Goal: Task Accomplishment & Management: Use online tool/utility

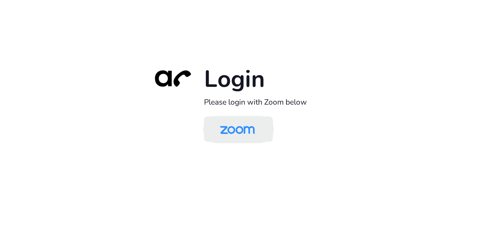
click at [240, 132] on img at bounding box center [238, 130] width 50 height 24
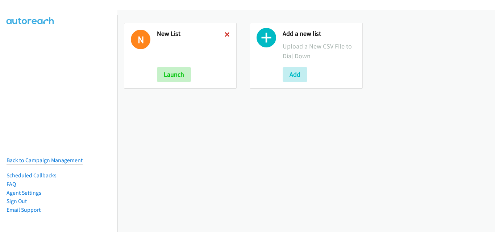
click at [227, 35] on icon at bounding box center [227, 35] width 5 height 5
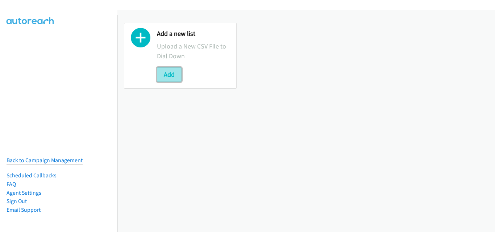
click at [178, 74] on button "Add" at bounding box center [169, 74] width 25 height 15
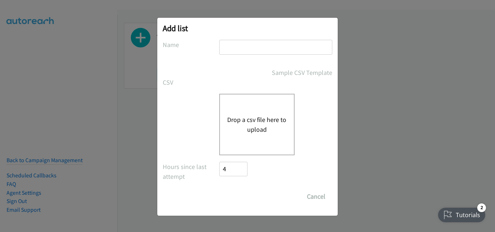
click at [248, 114] on div "Drop a csv file here to upload" at bounding box center [256, 125] width 75 height 62
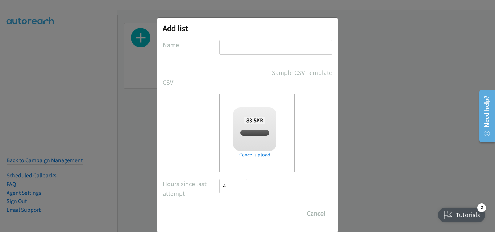
click at [220, 46] on input "text" at bounding box center [275, 47] width 113 height 15
checkbox input "true"
type input "New List"
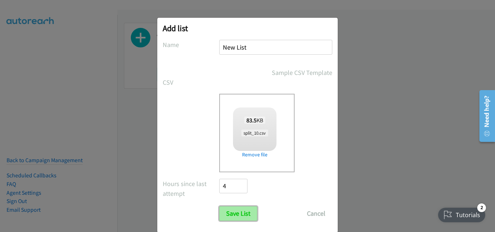
click at [243, 217] on input "Save List" at bounding box center [238, 214] width 38 height 15
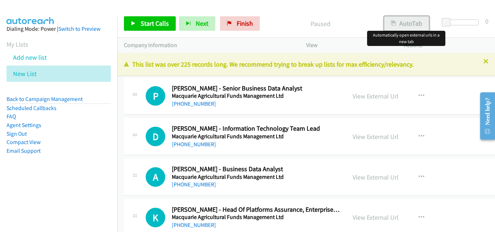
click at [402, 25] on button "AutoTab" at bounding box center [406, 23] width 45 height 15
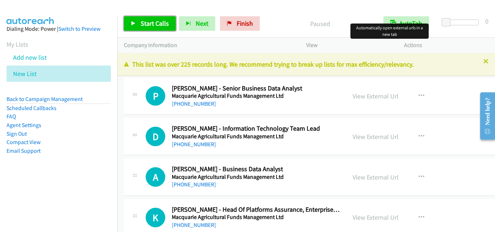
click at [142, 28] on link "Start Calls" at bounding box center [150, 23] width 52 height 15
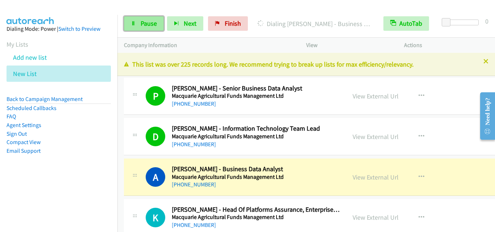
click at [152, 25] on span "Pause" at bounding box center [149, 23] width 16 height 8
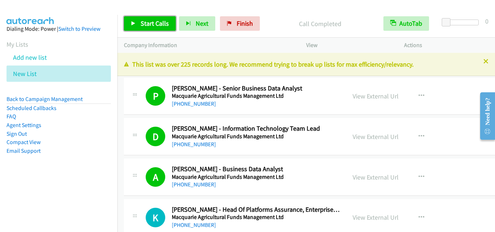
click at [158, 24] on span "Start Calls" at bounding box center [155, 23] width 28 height 8
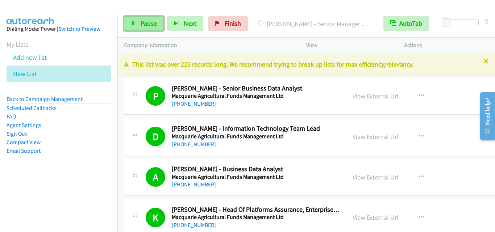
click at [147, 24] on span "Pause" at bounding box center [149, 23] width 16 height 8
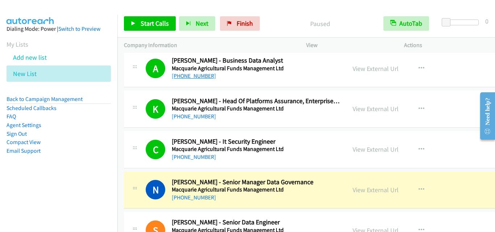
scroll to position [181, 0]
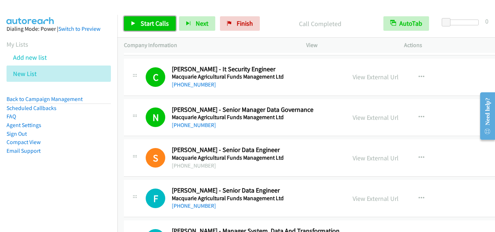
click at [165, 28] on link "Start Calls" at bounding box center [150, 23] width 52 height 15
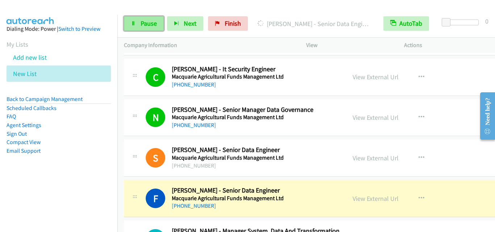
click at [144, 24] on span "Pause" at bounding box center [149, 23] width 16 height 8
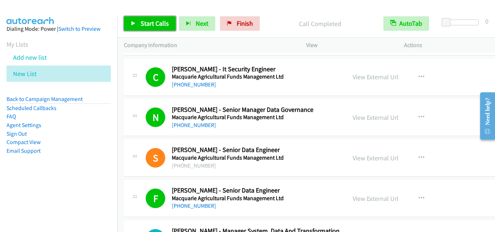
drag, startPoint x: 162, startPoint y: 23, endPoint x: 198, endPoint y: 74, distance: 62.7
click at [162, 24] on span "Start Calls" at bounding box center [155, 23] width 28 height 8
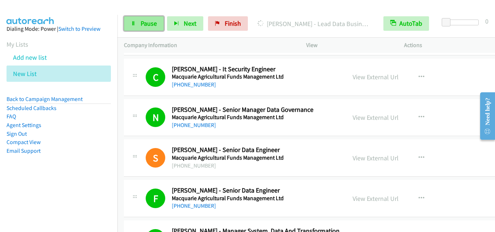
click at [152, 29] on link "Pause" at bounding box center [144, 23] width 40 height 15
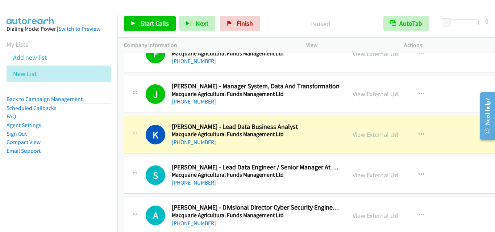
scroll to position [363, 0]
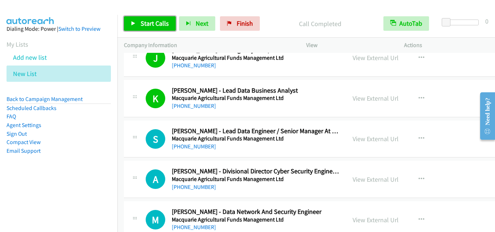
click at [143, 26] on span "Start Calls" at bounding box center [155, 23] width 28 height 8
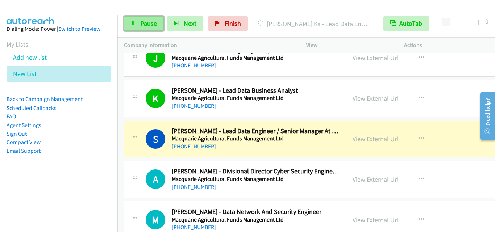
click at [147, 27] on span "Pause" at bounding box center [149, 23] width 16 height 8
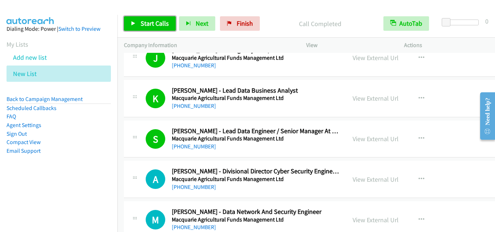
click at [159, 24] on span "Start Calls" at bounding box center [155, 23] width 28 height 8
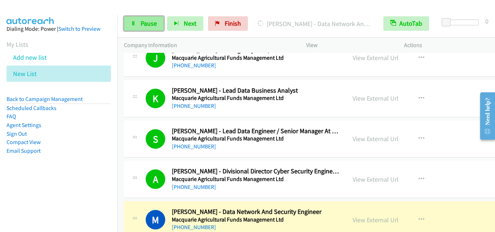
click at [151, 27] on span "Pause" at bounding box center [149, 23] width 16 height 8
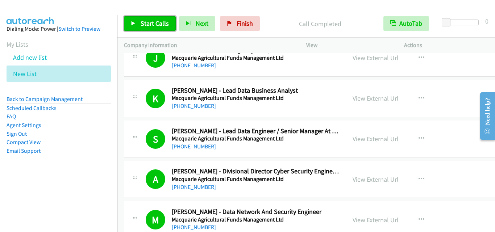
click at [154, 25] on span "Start Calls" at bounding box center [155, 23] width 28 height 8
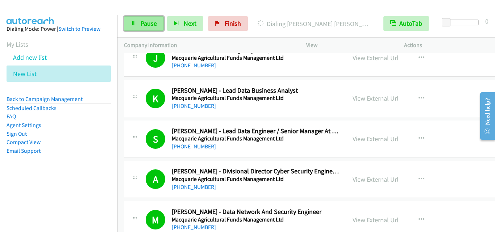
click at [151, 22] on span "Pause" at bounding box center [149, 23] width 16 height 8
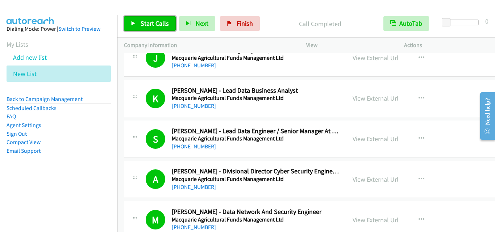
click at [160, 22] on span "Start Calls" at bounding box center [155, 23] width 28 height 8
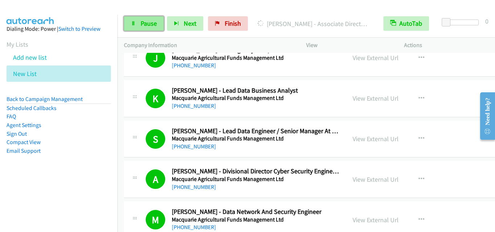
click at [155, 26] on span "Pause" at bounding box center [149, 23] width 16 height 8
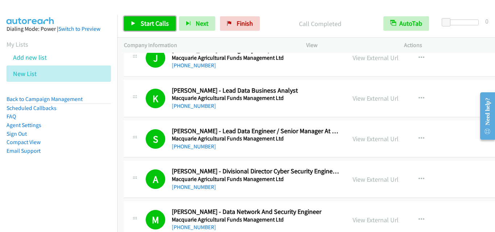
click at [143, 20] on span "Start Calls" at bounding box center [155, 23] width 28 height 8
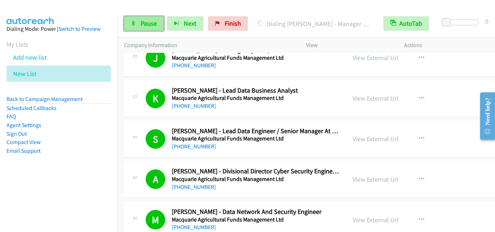
click at [142, 21] on span "Pause" at bounding box center [149, 23] width 16 height 8
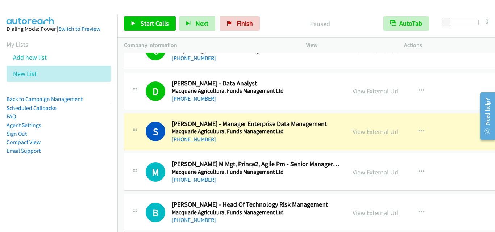
scroll to position [617, 0]
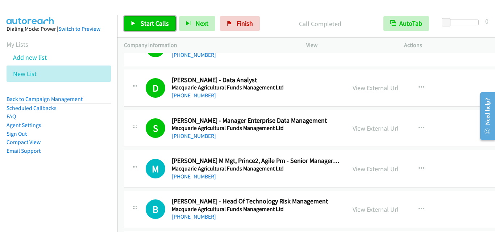
click at [162, 23] on span "Start Calls" at bounding box center [155, 23] width 28 height 8
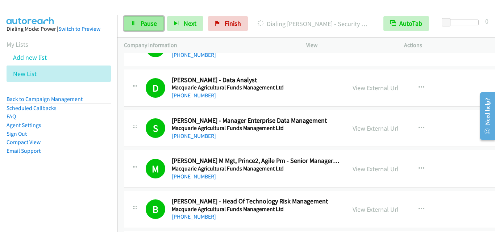
click at [136, 19] on link "Pause" at bounding box center [144, 23] width 40 height 15
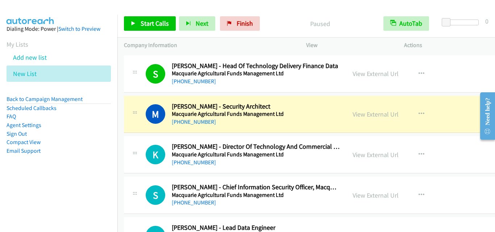
scroll to position [834, 0]
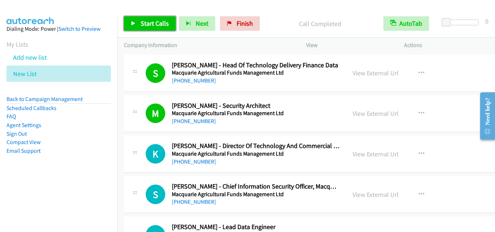
click at [157, 20] on span "Start Calls" at bounding box center [155, 23] width 28 height 8
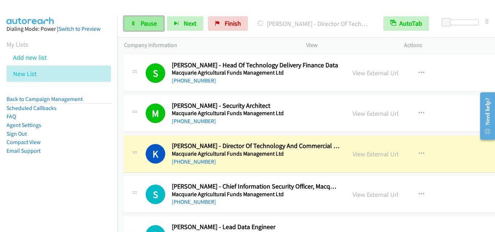
click at [150, 25] on span "Pause" at bounding box center [149, 23] width 16 height 8
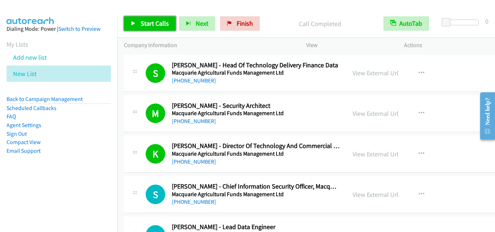
click at [163, 26] on span "Start Calls" at bounding box center [155, 23] width 28 height 8
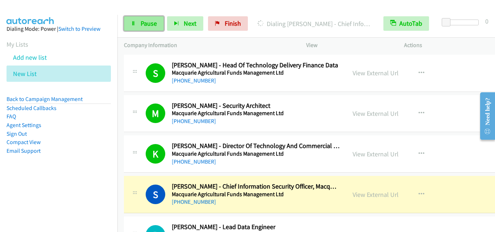
click at [135, 20] on link "Pause" at bounding box center [144, 23] width 40 height 15
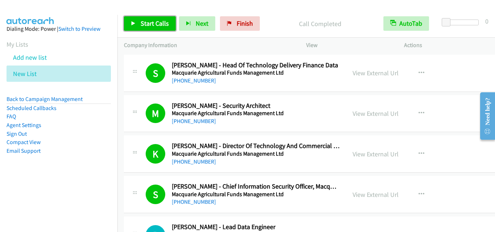
click at [151, 28] on link "Start Calls" at bounding box center [150, 23] width 52 height 15
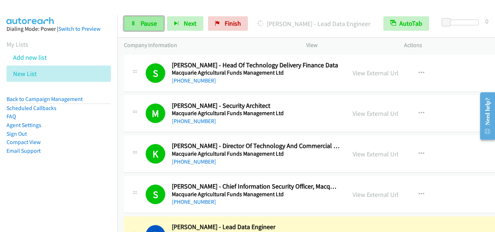
click at [148, 25] on span "Pause" at bounding box center [149, 23] width 16 height 8
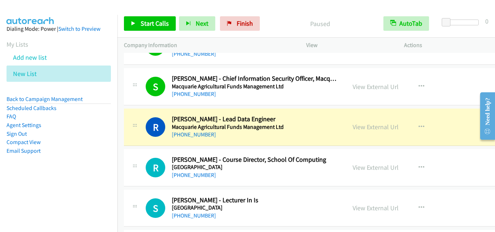
scroll to position [943, 0]
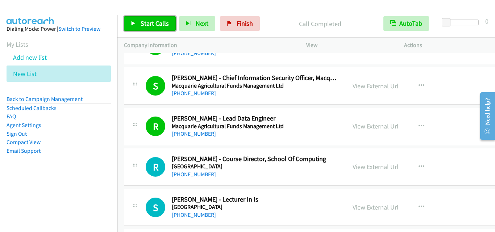
click at [152, 25] on span "Start Calls" at bounding box center [155, 23] width 28 height 8
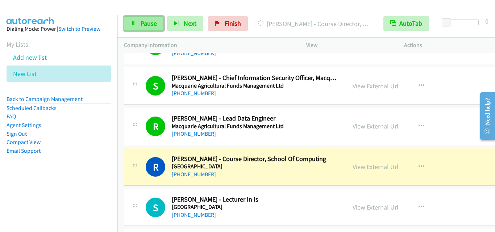
click at [141, 29] on link "Pause" at bounding box center [144, 23] width 40 height 15
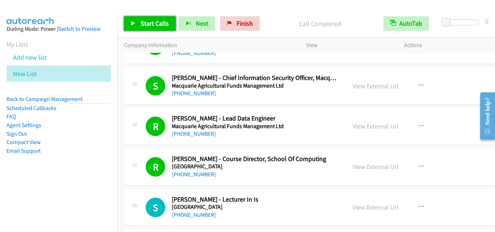
click at [166, 23] on span "Start Calls" at bounding box center [155, 23] width 28 height 8
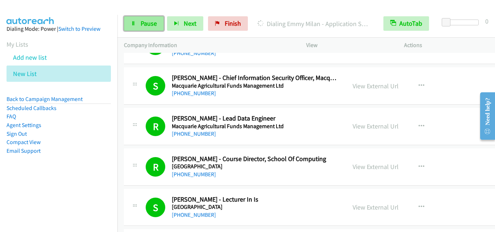
click at [147, 20] on span "Pause" at bounding box center [149, 23] width 16 height 8
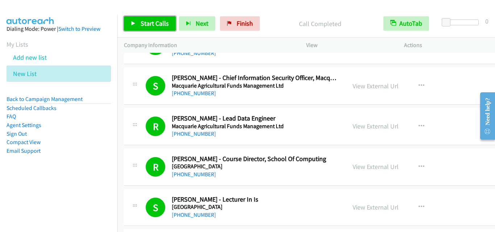
click at [150, 26] on span "Start Calls" at bounding box center [155, 23] width 28 height 8
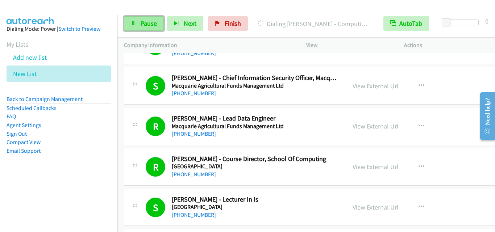
click at [153, 28] on link "Pause" at bounding box center [144, 23] width 40 height 15
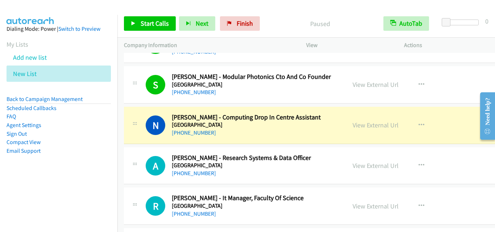
scroll to position [1668, 0]
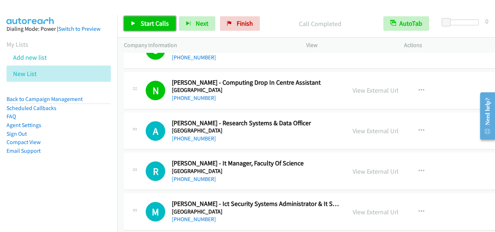
click at [153, 25] on span "Start Calls" at bounding box center [155, 23] width 28 height 8
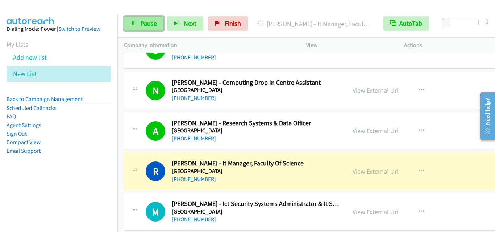
click at [149, 24] on span "Pause" at bounding box center [149, 23] width 16 height 8
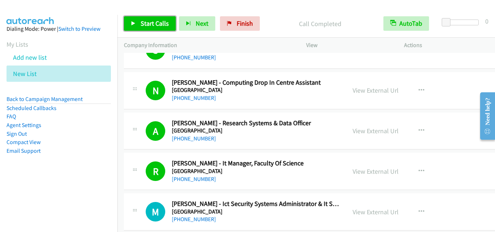
click at [150, 24] on span "Start Calls" at bounding box center [155, 23] width 28 height 8
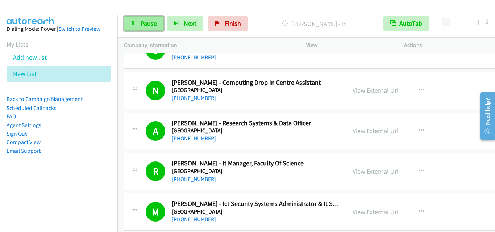
click at [147, 28] on link "Pause" at bounding box center [144, 23] width 40 height 15
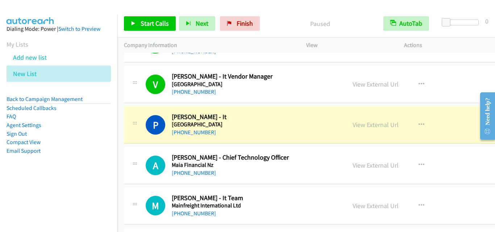
scroll to position [1850, 0]
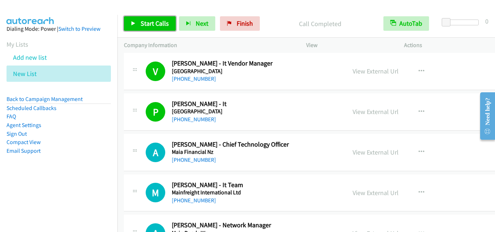
click at [150, 20] on span "Start Calls" at bounding box center [155, 23] width 28 height 8
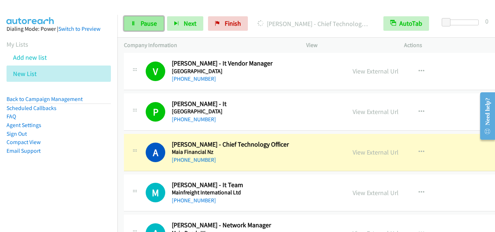
click at [154, 27] on span "Pause" at bounding box center [149, 23] width 16 height 8
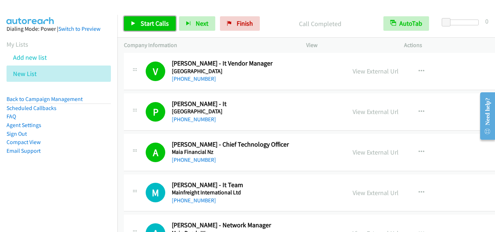
click at [154, 18] on link "Start Calls" at bounding box center [150, 23] width 52 height 15
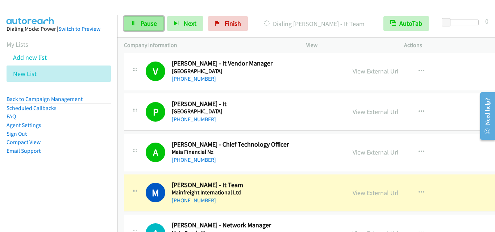
click at [151, 18] on link "Pause" at bounding box center [144, 23] width 40 height 15
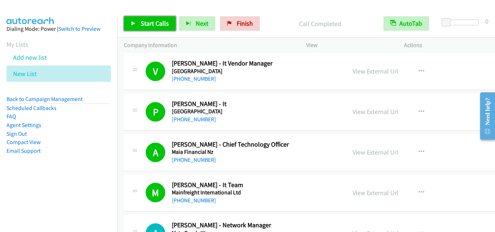
drag, startPoint x: 146, startPoint y: 20, endPoint x: 252, endPoint y: 117, distance: 144.3
click at [146, 20] on span "Start Calls" at bounding box center [155, 23] width 28 height 8
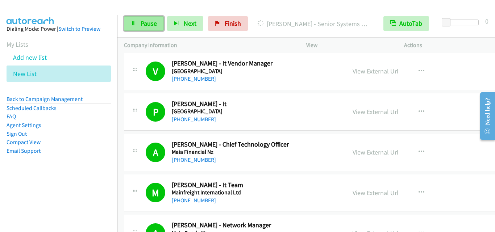
click at [139, 28] on link "Pause" at bounding box center [144, 23] width 40 height 15
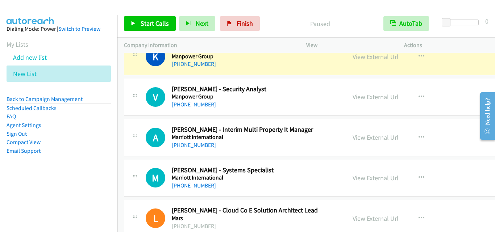
scroll to position [2031, 0]
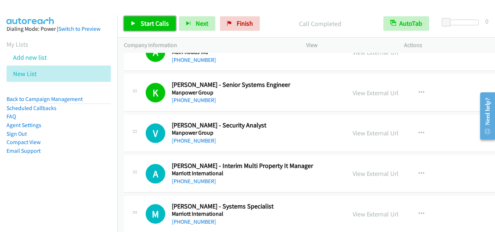
click at [136, 24] on link "Start Calls" at bounding box center [150, 23] width 52 height 15
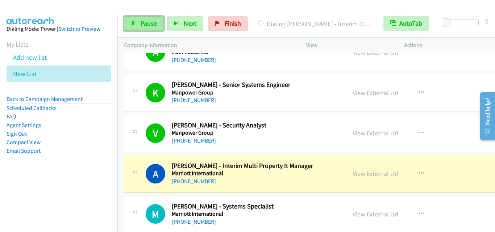
click at [146, 22] on span "Pause" at bounding box center [149, 23] width 16 height 8
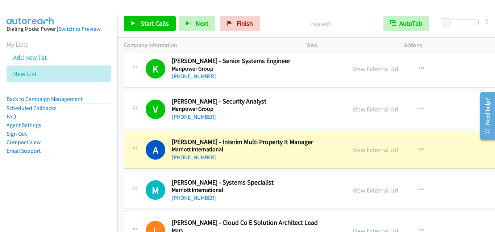
scroll to position [2067, 0]
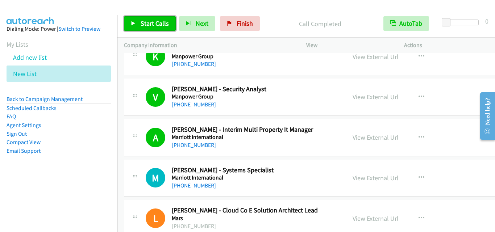
click at [162, 21] on span "Start Calls" at bounding box center [155, 23] width 28 height 8
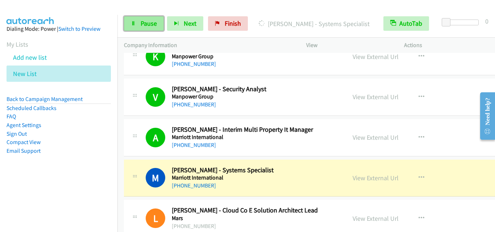
click at [140, 24] on link "Pause" at bounding box center [144, 23] width 40 height 15
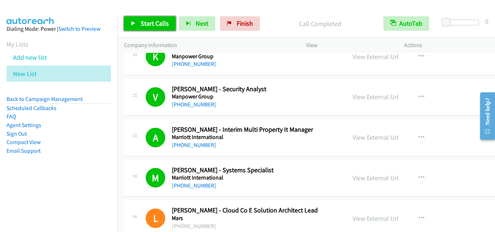
click at [163, 22] on span "Start Calls" at bounding box center [155, 23] width 28 height 8
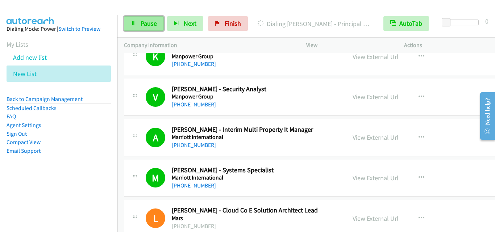
click at [144, 26] on span "Pause" at bounding box center [149, 23] width 16 height 8
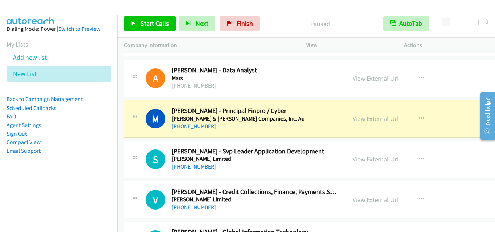
scroll to position [2249, 0]
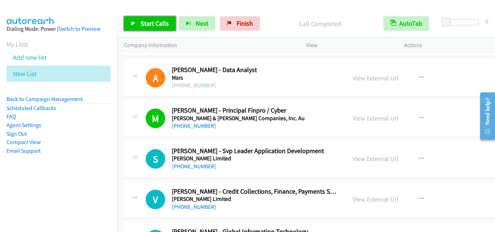
click at [165, 24] on span "Start Calls" at bounding box center [155, 23] width 28 height 8
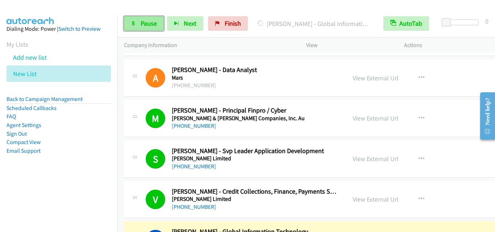
click at [145, 25] on span "Pause" at bounding box center [149, 23] width 16 height 8
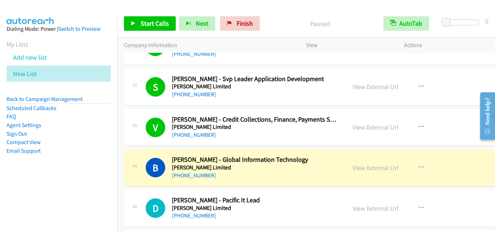
scroll to position [2321, 0]
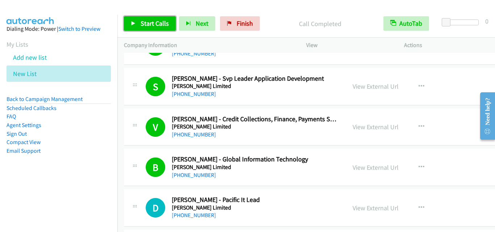
click at [155, 28] on link "Start Calls" at bounding box center [150, 23] width 52 height 15
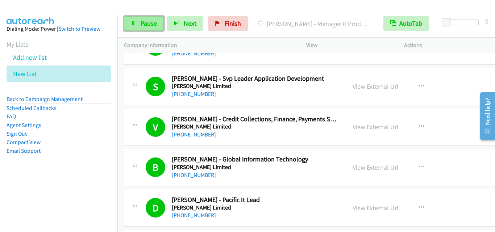
click at [154, 26] on span "Pause" at bounding box center [149, 23] width 16 height 8
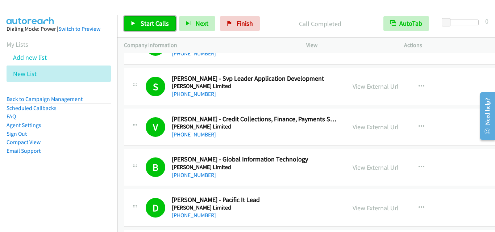
click at [155, 22] on span "Start Calls" at bounding box center [155, 23] width 28 height 8
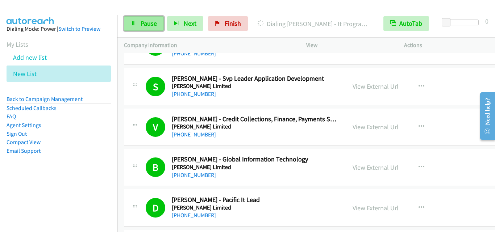
click at [157, 24] on link "Pause" at bounding box center [144, 23] width 40 height 15
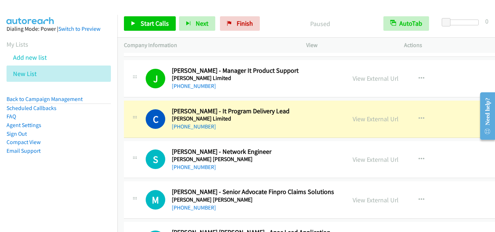
scroll to position [2539, 0]
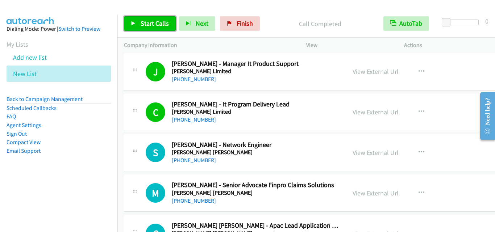
click at [152, 21] on span "Start Calls" at bounding box center [155, 23] width 28 height 8
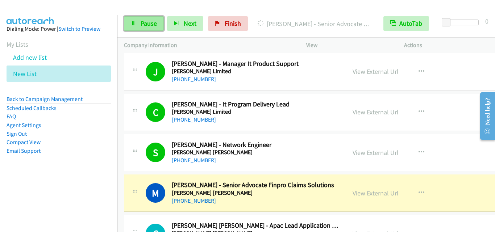
click at [158, 24] on link "Pause" at bounding box center [144, 23] width 40 height 15
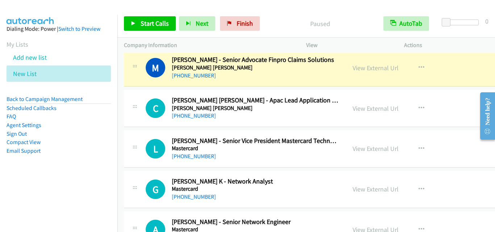
scroll to position [2684, 0]
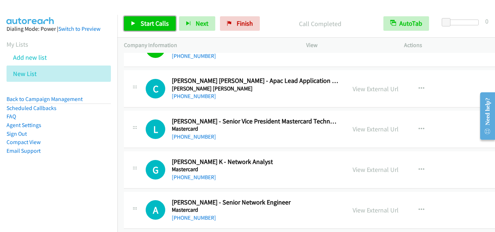
click at [148, 21] on span "Start Calls" at bounding box center [155, 23] width 28 height 8
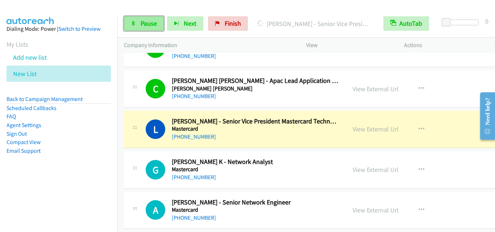
click at [156, 22] on span "Pause" at bounding box center [149, 23] width 16 height 8
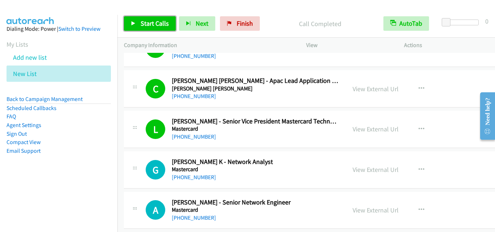
click at [157, 25] on span "Start Calls" at bounding box center [155, 23] width 28 height 8
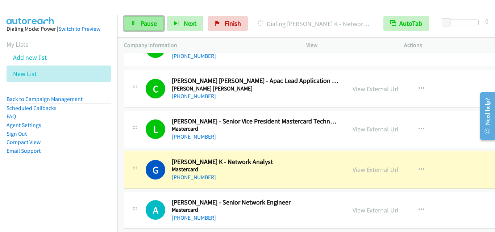
click at [147, 25] on span "Pause" at bounding box center [149, 23] width 16 height 8
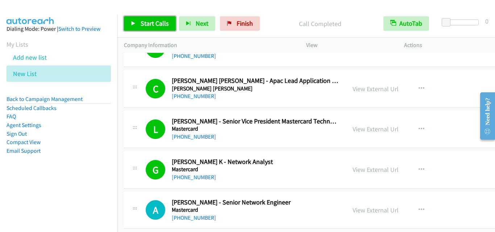
drag, startPoint x: 160, startPoint y: 22, endPoint x: 240, endPoint y: 164, distance: 162.9
click at [160, 23] on span "Start Calls" at bounding box center [155, 23] width 28 height 8
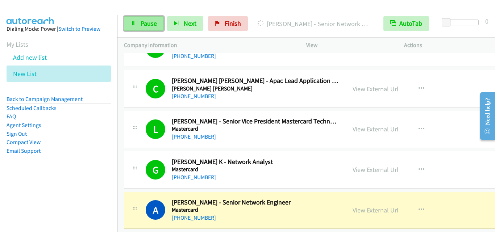
click at [155, 28] on link "Pause" at bounding box center [144, 23] width 40 height 15
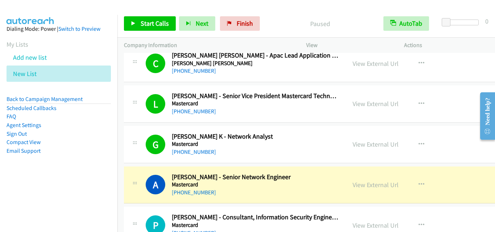
scroll to position [2756, 0]
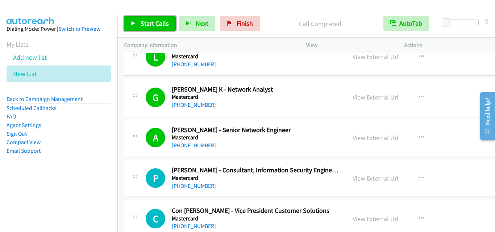
click at [166, 23] on span "Start Calls" at bounding box center [155, 23] width 28 height 8
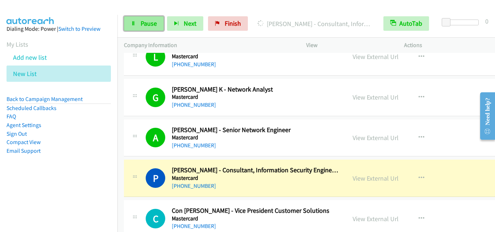
click at [147, 24] on span "Pause" at bounding box center [149, 23] width 16 height 8
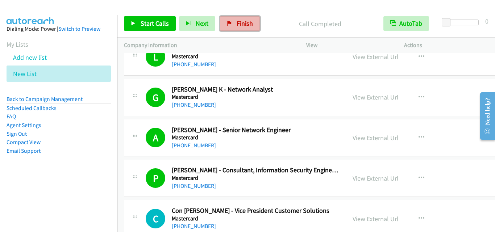
click at [248, 26] on span "Finish" at bounding box center [245, 23] width 16 height 8
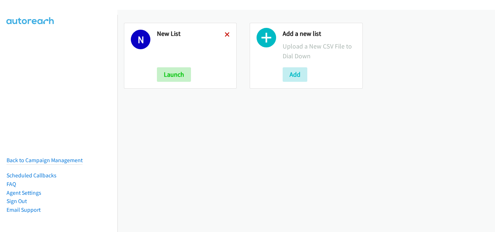
click at [227, 36] on icon at bounding box center [227, 35] width 5 height 5
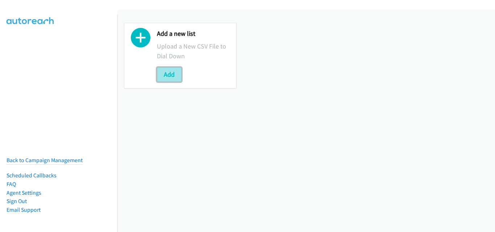
click at [172, 72] on button "Add" at bounding box center [169, 74] width 25 height 15
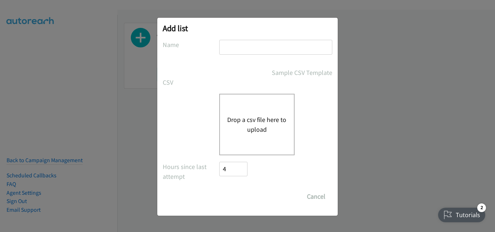
click at [261, 120] on button "Drop a csv file here to upload" at bounding box center [256, 125] width 59 height 20
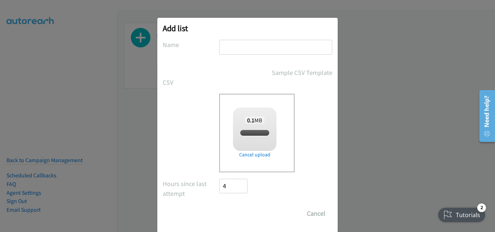
click at [237, 45] on input "text" at bounding box center [275, 47] width 113 height 15
checkbox input "true"
type input "New List"
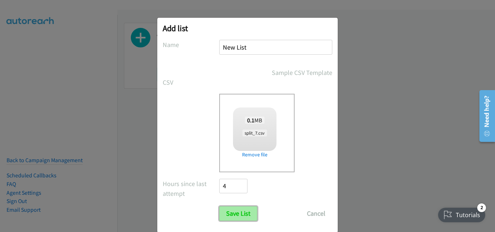
click at [242, 218] on input "Save List" at bounding box center [238, 214] width 38 height 15
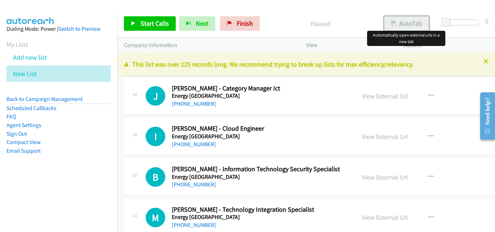
click at [412, 29] on button "AutoTab" at bounding box center [406, 23] width 45 height 15
click at [168, 21] on link "Start Calls" at bounding box center [150, 23] width 52 height 15
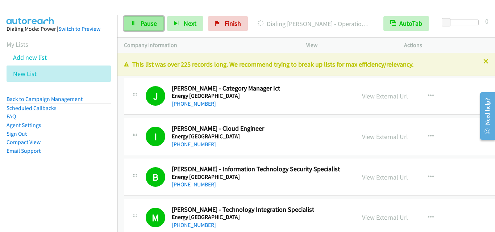
click at [150, 22] on span "Pause" at bounding box center [149, 23] width 16 height 8
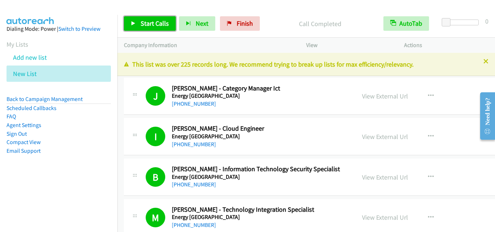
click at [160, 22] on span "Start Calls" at bounding box center [155, 23] width 28 height 8
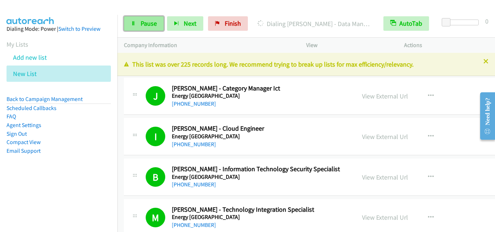
click at [157, 22] on link "Pause" at bounding box center [144, 23] width 40 height 15
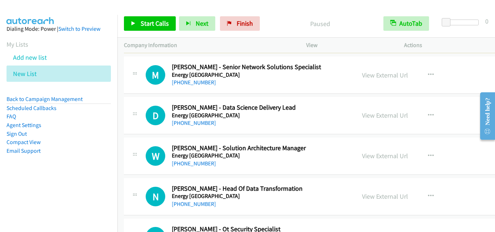
scroll to position [399, 0]
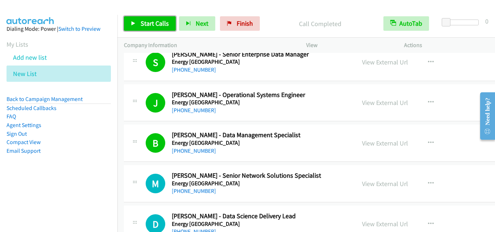
click at [160, 20] on span "Start Calls" at bounding box center [155, 23] width 28 height 8
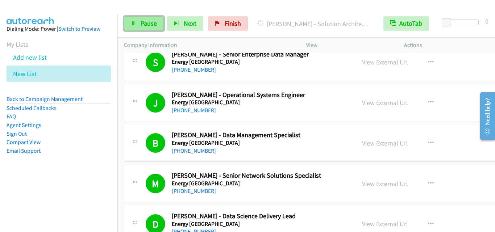
click at [138, 20] on link "Pause" at bounding box center [144, 23] width 40 height 15
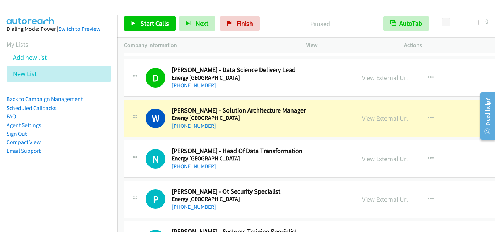
scroll to position [544, 0]
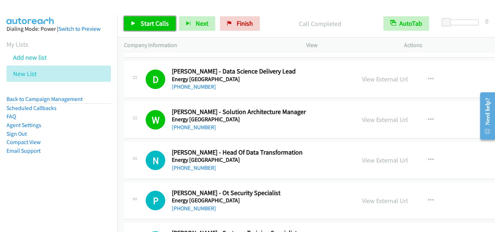
click at [153, 20] on span "Start Calls" at bounding box center [155, 23] width 28 height 8
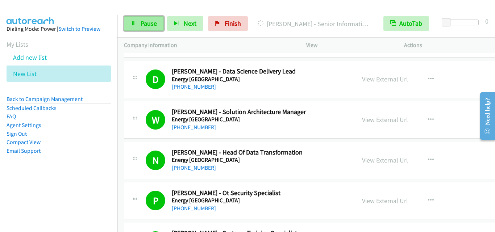
click at [138, 17] on link "Pause" at bounding box center [144, 23] width 40 height 15
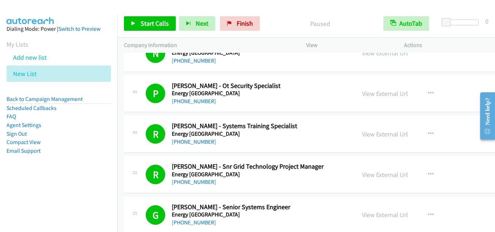
scroll to position [653, 0]
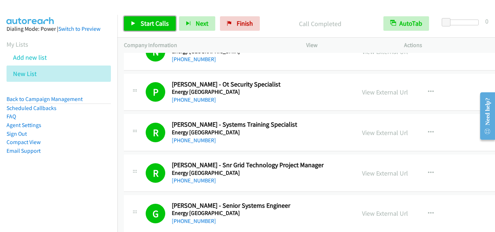
click at [156, 30] on link "Start Calls" at bounding box center [150, 23] width 52 height 15
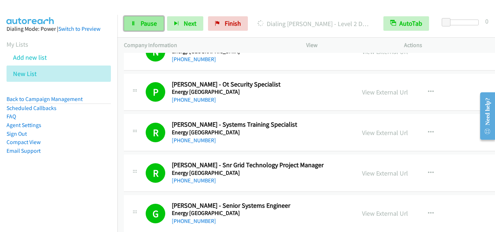
click at [140, 21] on link "Pause" at bounding box center [144, 23] width 40 height 15
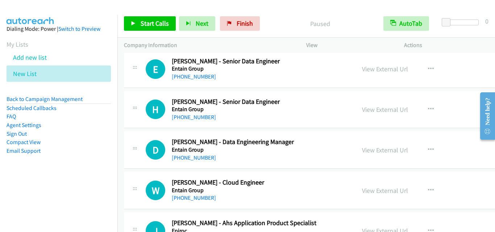
scroll to position [1451, 0]
